Goal: Task Accomplishment & Management: Manage account settings

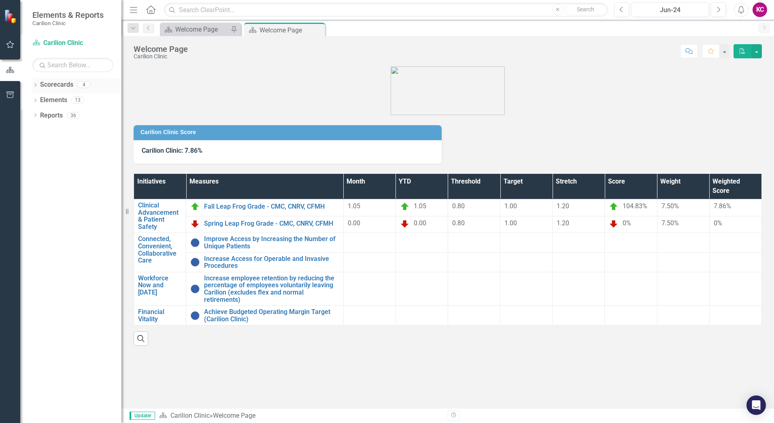
click at [37, 88] on div "Dropdown" at bounding box center [35, 85] width 6 height 7
click at [39, 103] on div "Dropdown" at bounding box center [39, 100] width 6 height 7
click at [66, 135] on link "Department of Orthopaedics" at bounding box center [87, 130] width 69 height 9
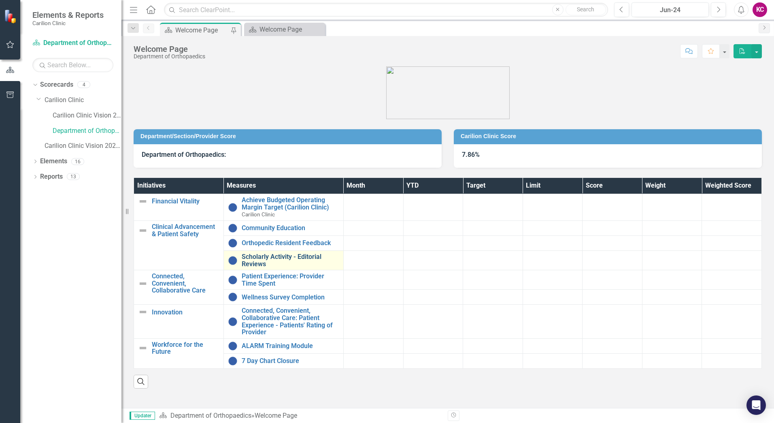
click at [290, 266] on link "Scholarly Activity - Editorial Reviews" at bounding box center [291, 260] width 98 height 14
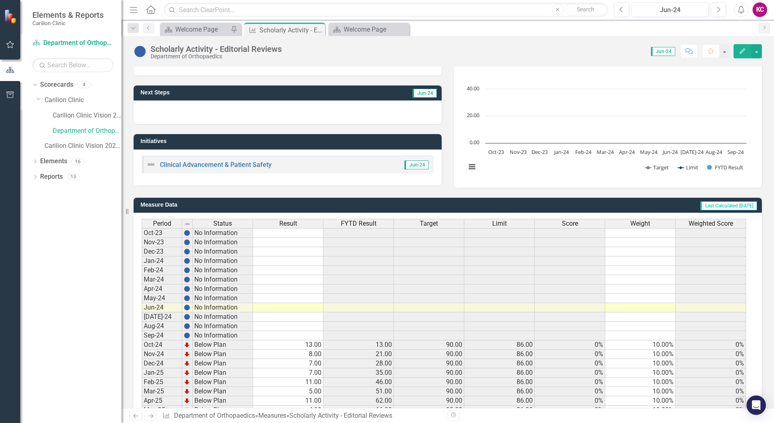
scroll to position [143, 0]
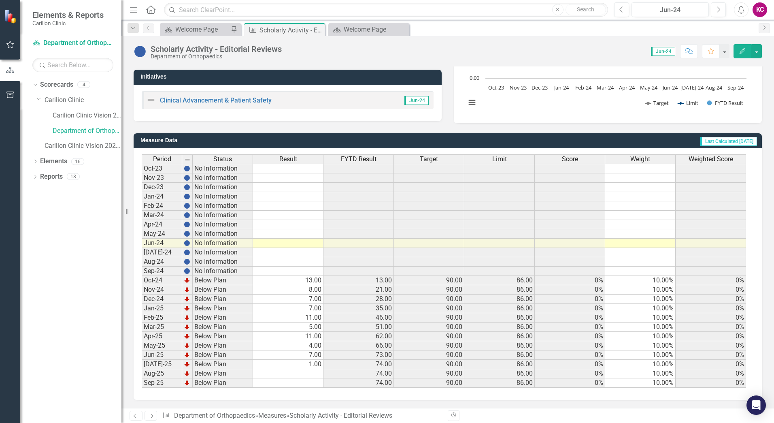
click at [311, 365] on td "1.00" at bounding box center [288, 364] width 70 height 9
type textarea "4"
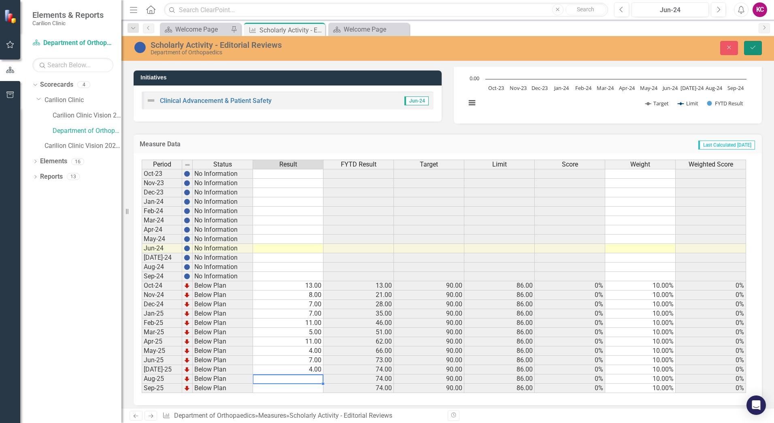
click at [761, 51] on button "Save" at bounding box center [753, 48] width 18 height 14
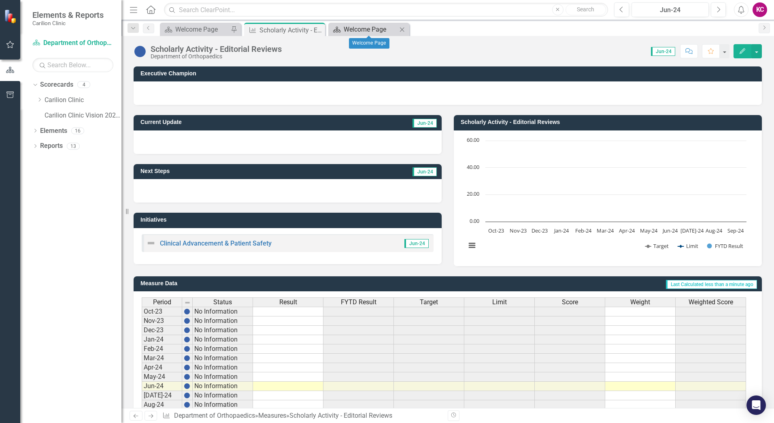
click at [381, 30] on div "Welcome Page" at bounding box center [370, 29] width 53 height 10
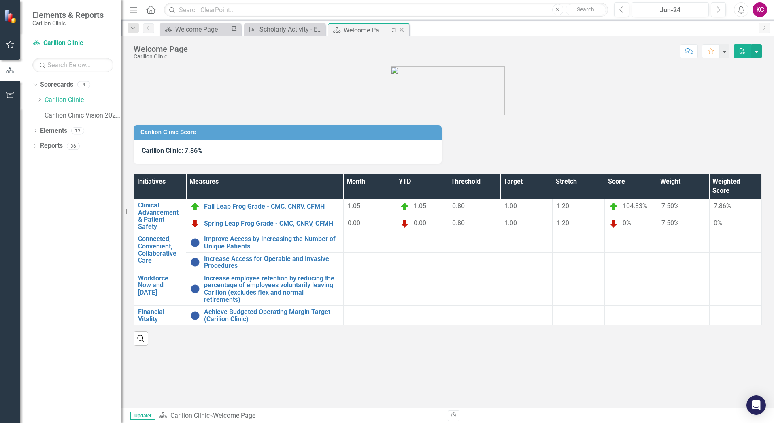
click at [401, 32] on icon "Close" at bounding box center [402, 30] width 8 height 6
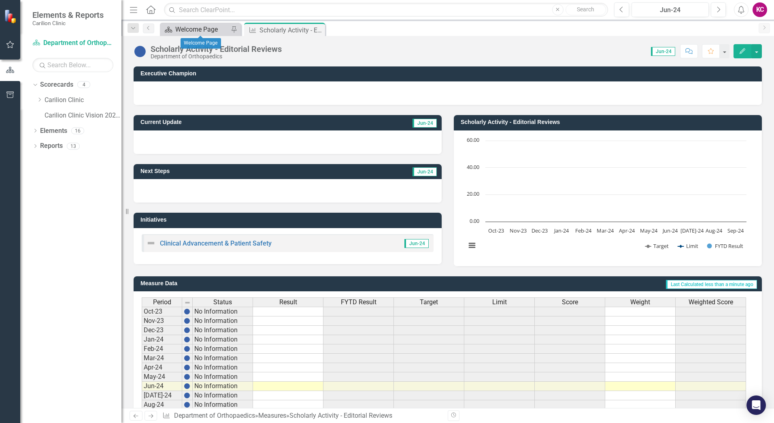
click at [223, 31] on div "Welcome Page" at bounding box center [201, 29] width 53 height 10
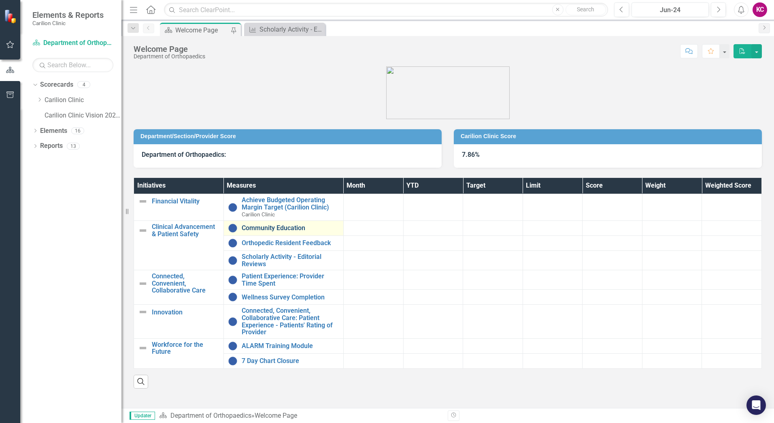
click at [284, 228] on link "Community Education" at bounding box center [291, 227] width 98 height 7
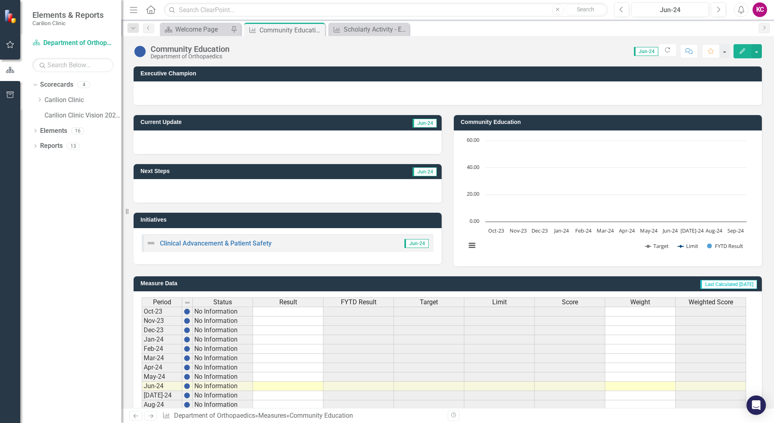
scroll to position [143, 0]
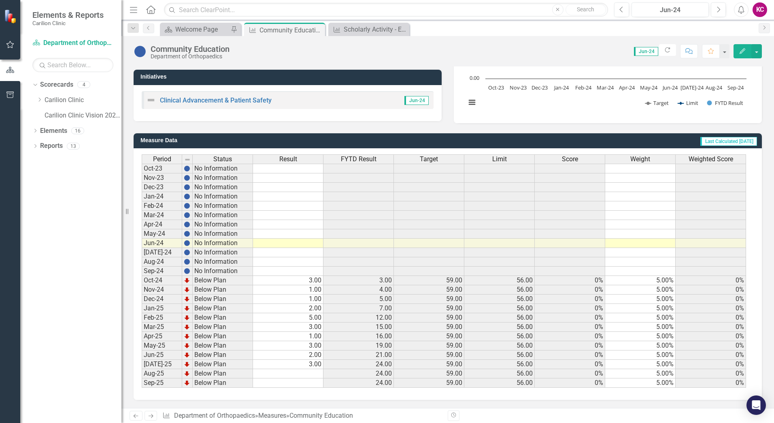
click at [306, 368] on td "3.00" at bounding box center [288, 364] width 70 height 9
type textarea "4"
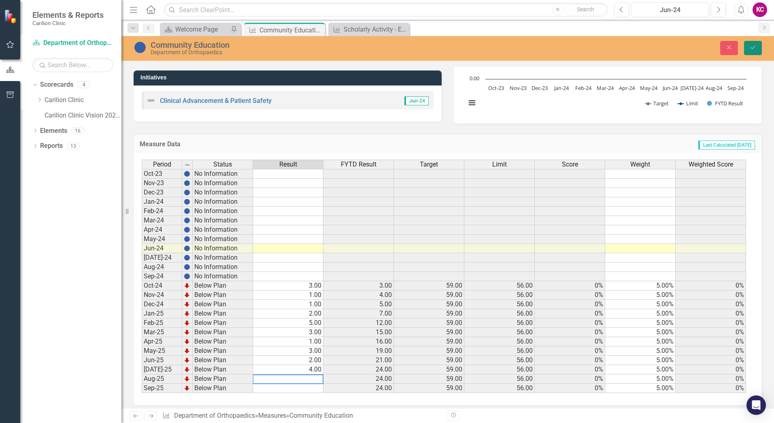
click at [756, 48] on icon "Save" at bounding box center [753, 48] width 7 height 6
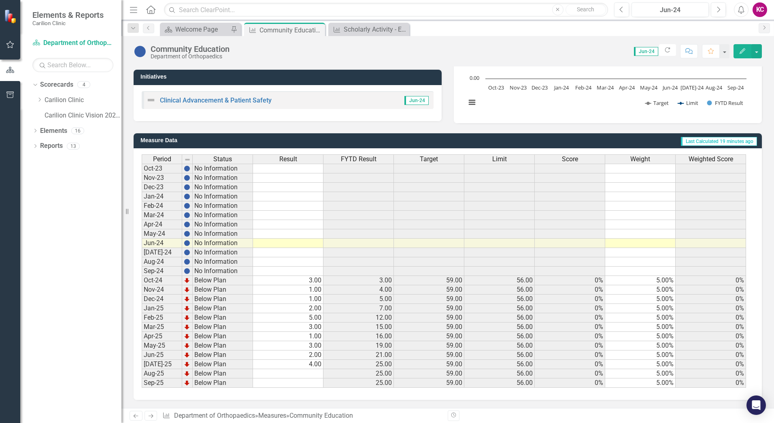
click at [309, 366] on td "4.00" at bounding box center [288, 364] width 70 height 9
type textarea "5"
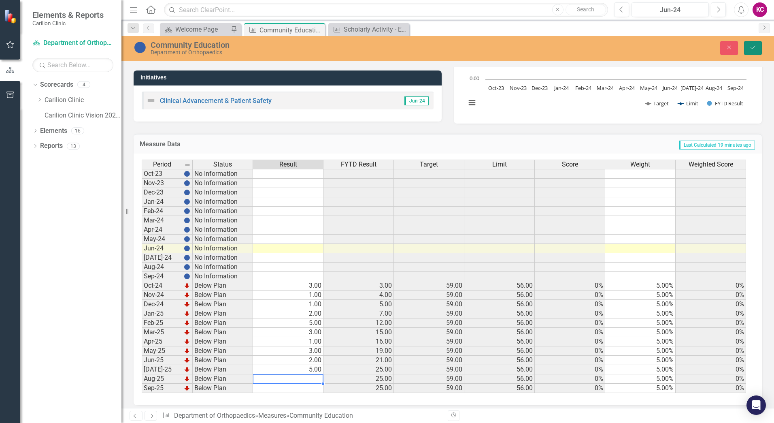
click at [758, 50] on button "Save" at bounding box center [753, 48] width 18 height 14
